Goal: Feedback & Contribution: Leave review/rating

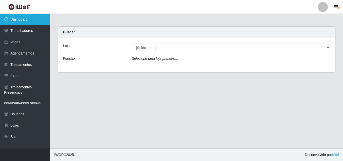
click at [22, 19] on link "Dashboard" at bounding box center [25, 19] width 50 height 11
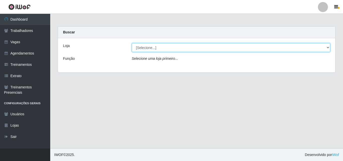
click at [138, 47] on select "[Selecione...] Chinatown Sushimi - [GEOGRAPHIC_DATA]" at bounding box center [231, 47] width 199 height 9
select select "357"
click at [132, 43] on select "[Selecione...] Chinatown Sushimi - [GEOGRAPHIC_DATA]" at bounding box center [231, 47] width 199 height 9
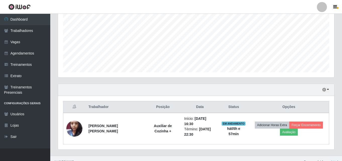
scroll to position [109, 0]
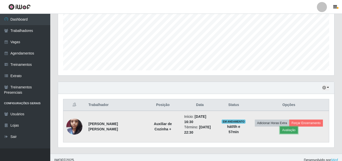
click at [286, 127] on button "Avaliação" at bounding box center [289, 130] width 18 height 7
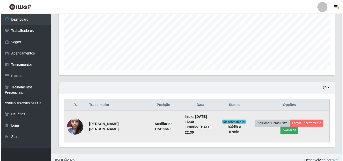
scroll to position [104, 274]
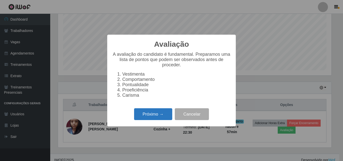
click at [152, 116] on button "Próximo →" at bounding box center [153, 114] width 38 height 12
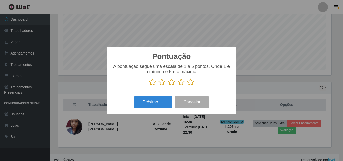
click at [190, 82] on icon at bounding box center [190, 82] width 7 height 8
click at [187, 86] on input "radio" at bounding box center [187, 86] width 0 height 0
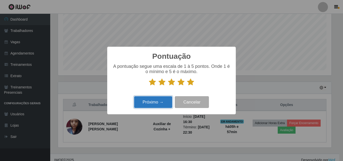
click at [151, 103] on button "Próximo →" at bounding box center [153, 102] width 38 height 12
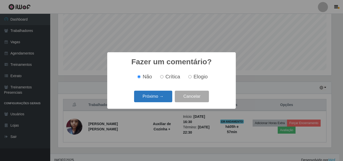
click at [155, 97] on button "Próximo →" at bounding box center [153, 97] width 38 height 12
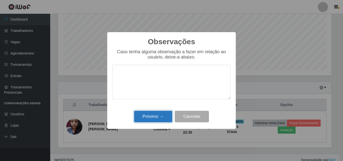
click at [153, 116] on button "Próximo →" at bounding box center [153, 117] width 38 height 12
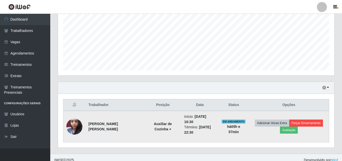
scroll to position [106, 0]
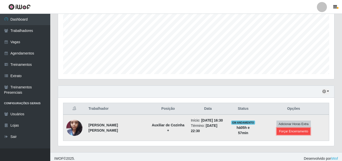
click at [304, 128] on button "Forçar Encerramento" at bounding box center [294, 131] width 34 height 7
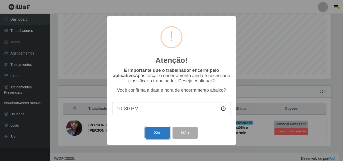
click at [156, 134] on button "Sim" at bounding box center [158, 133] width 24 height 12
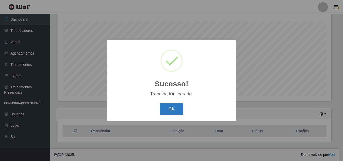
click at [173, 108] on button "OK" at bounding box center [171, 109] width 23 height 12
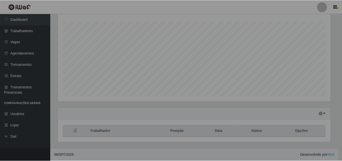
scroll to position [104, 276]
